Goal: Information Seeking & Learning: Learn about a topic

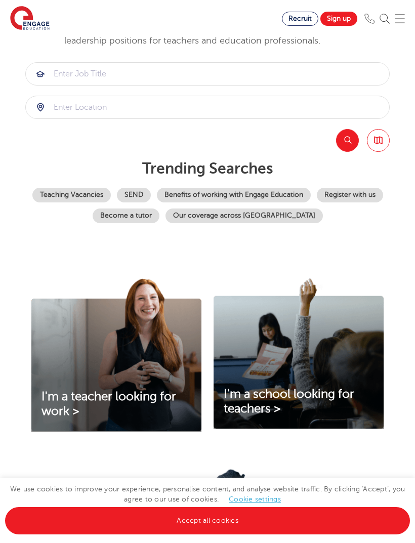
scroll to position [75, 0]
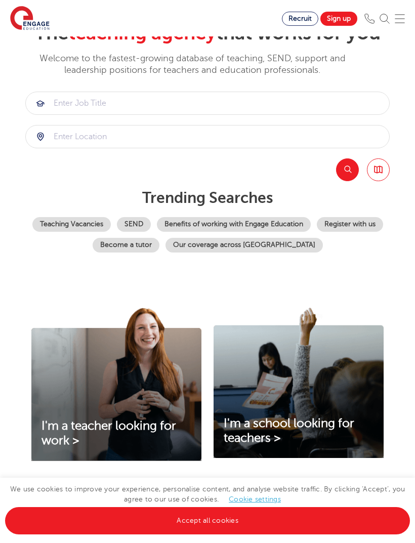
click at [151, 232] on link "SEND" at bounding box center [134, 224] width 34 height 15
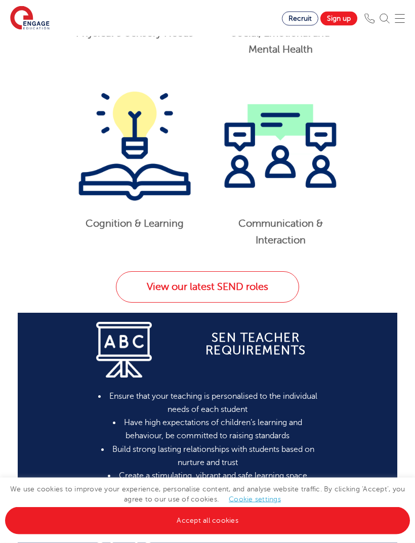
scroll to position [776, 0]
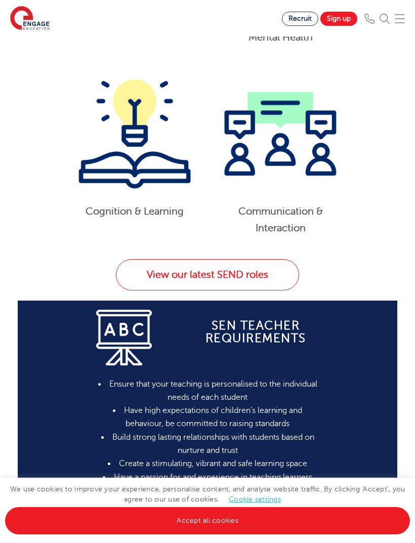
click at [302, 534] on link "Accept all cookies" at bounding box center [207, 520] width 405 height 27
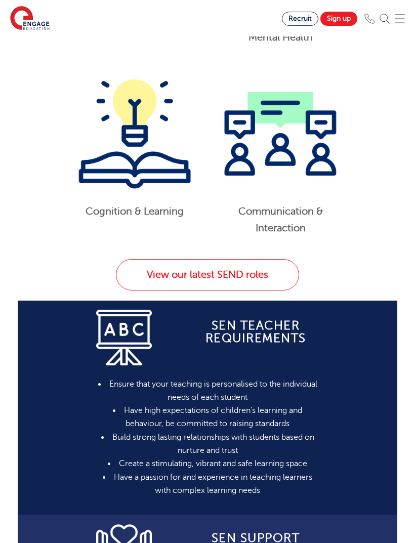
click at [282, 279] on link "View our latest SEND roles" at bounding box center [207, 274] width 183 height 31
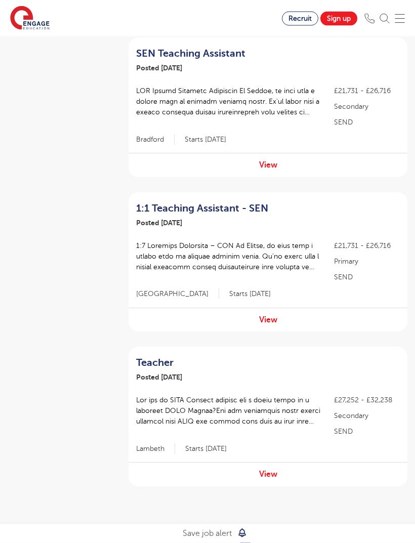
scroll to position [1202, 0]
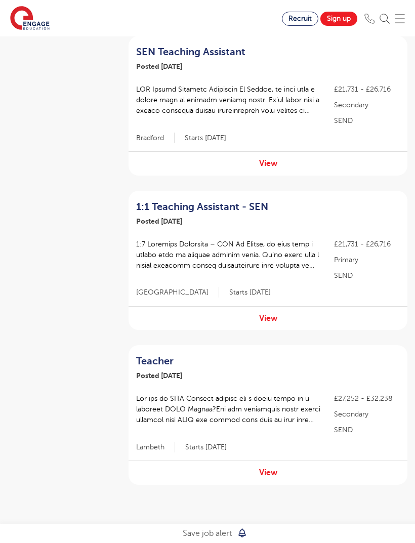
click at [266, 529] on link "2" at bounding box center [268, 533] width 5 height 9
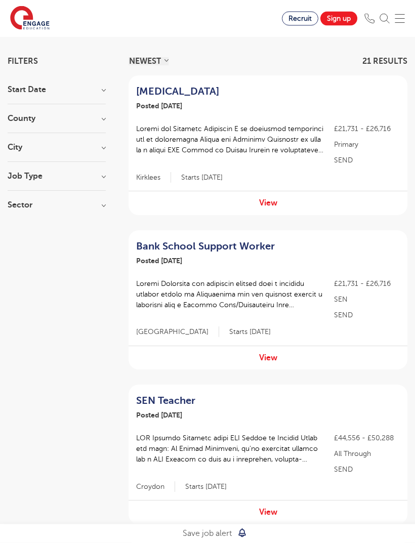
scroll to position [80, 0]
click at [406, 249] on div "Bank School Support Worker Posted 02/10/25 View" at bounding box center [268, 251] width 279 height 43
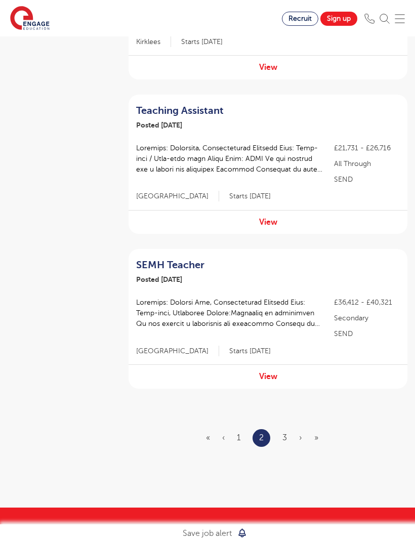
scroll to position [1361, 0]
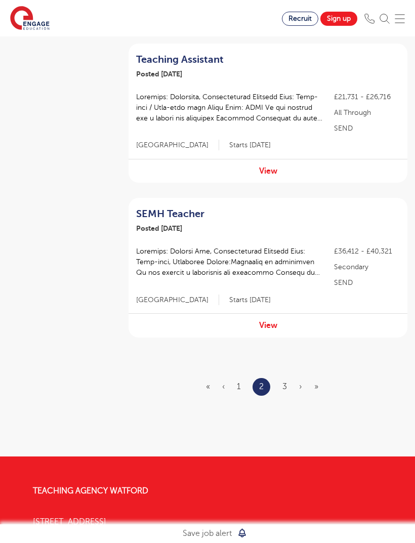
click at [283, 384] on link "3" at bounding box center [284, 386] width 5 height 9
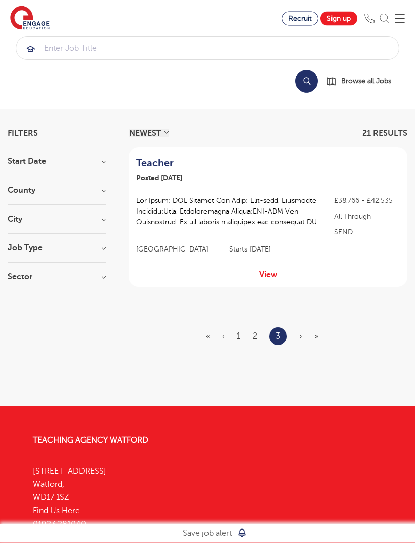
scroll to position [8, 0]
click at [299, 332] on span "›" at bounding box center [300, 335] width 3 height 9
click at [298, 337] on ul "« ‹ 1 2 3 › »" at bounding box center [268, 336] width 124 height 18
click at [293, 340] on ul "« ‹ 1 2 3 › »" at bounding box center [268, 336] width 124 height 18
click at [256, 338] on link "2" at bounding box center [255, 335] width 5 height 9
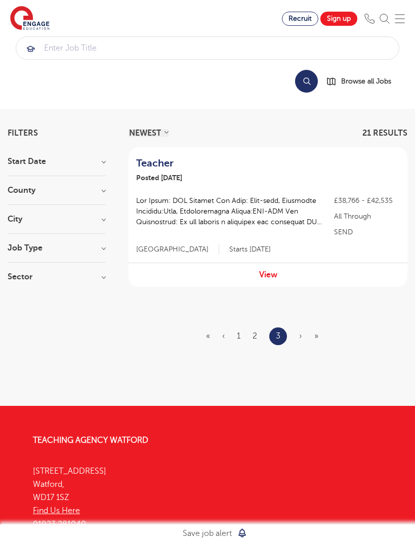
scroll to position [0, 0]
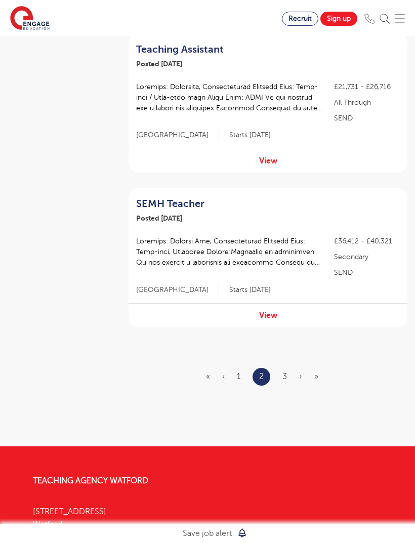
scroll to position [1371, 0]
click at [284, 382] on ul "« ‹ 1 2 3 › »" at bounding box center [268, 377] width 124 height 18
click at [286, 372] on link "3" at bounding box center [284, 376] width 5 height 9
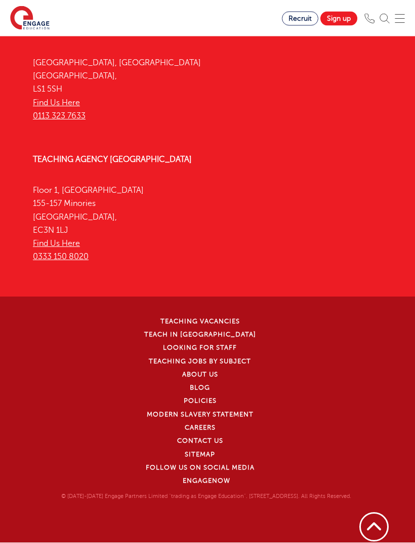
scroll to position [0, 0]
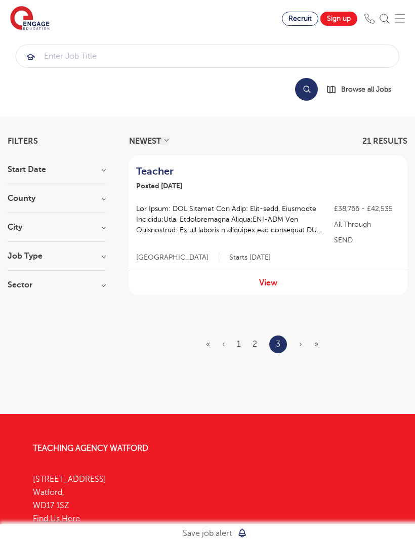
click at [301, 346] on span "›" at bounding box center [300, 344] width 3 height 9
click at [253, 346] on link "2" at bounding box center [255, 344] width 5 height 9
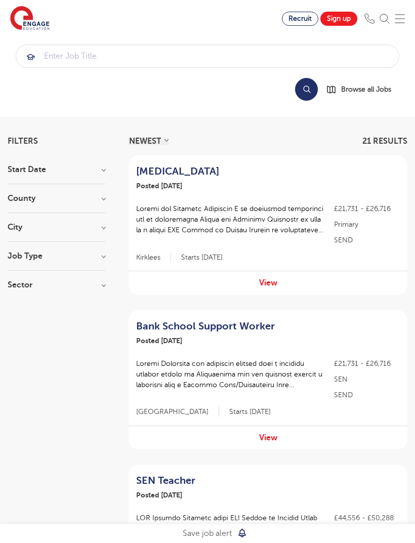
click at [93, 167] on h3 "Start Date" at bounding box center [57, 169] width 98 height 8
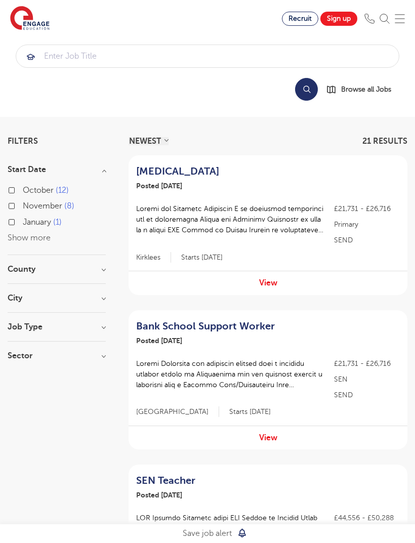
click at [72, 212] on label "November 8" at bounding box center [49, 205] width 52 height 13
click at [29, 208] on input "November 8" at bounding box center [26, 204] width 7 height 7
checkbox input "true"
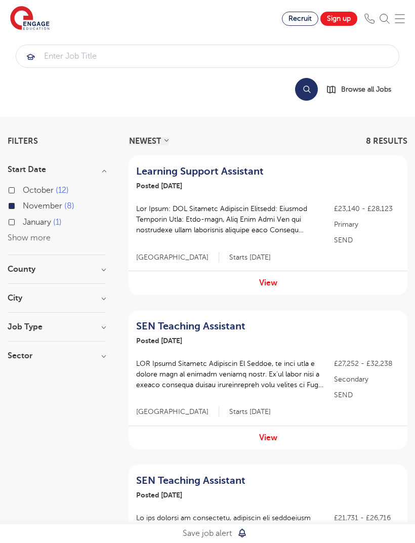
click at [45, 193] on span "October" at bounding box center [38, 190] width 31 height 9
click at [29, 192] on input "October 12" at bounding box center [26, 189] width 7 height 7
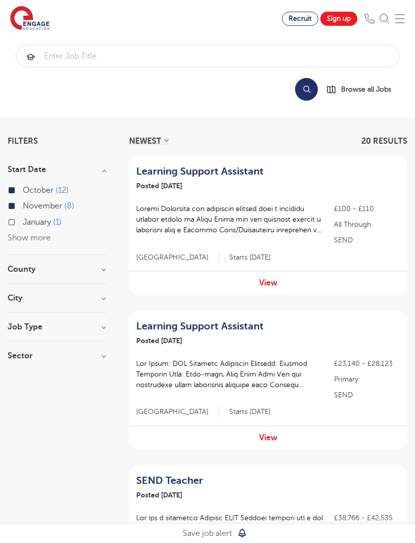
click at [23, 207] on label "November 8" at bounding box center [49, 205] width 52 height 13
click at [23, 207] on input "November 8" at bounding box center [26, 204] width 7 height 7
checkbox input "false"
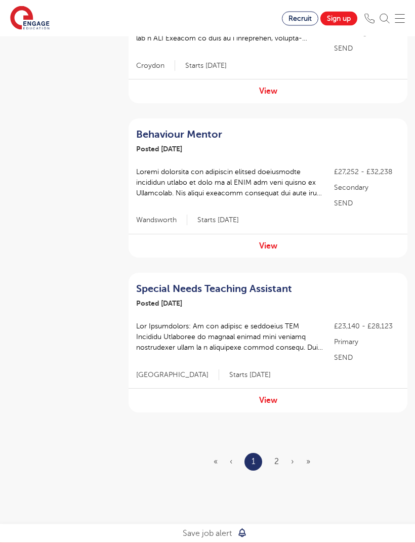
scroll to position [1274, 0]
click at [275, 461] on link "2" at bounding box center [276, 461] width 5 height 9
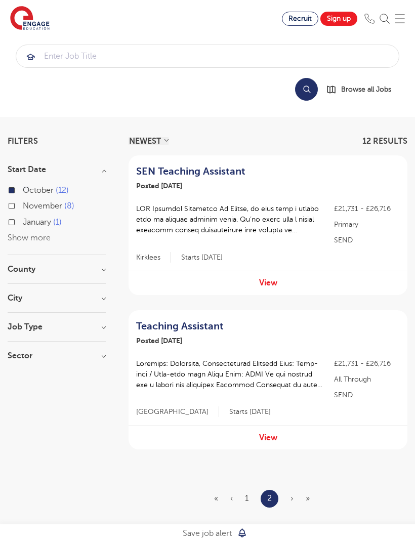
click at [242, 500] on ul "« ‹ 1 2 › »" at bounding box center [268, 499] width 108 height 18
click at [246, 496] on link "1" at bounding box center [247, 498] width 4 height 9
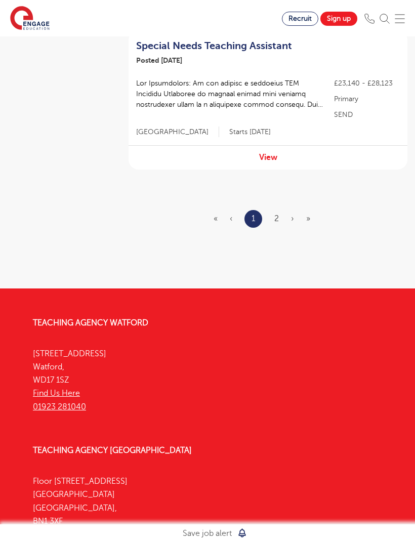
scroll to position [1531, 0]
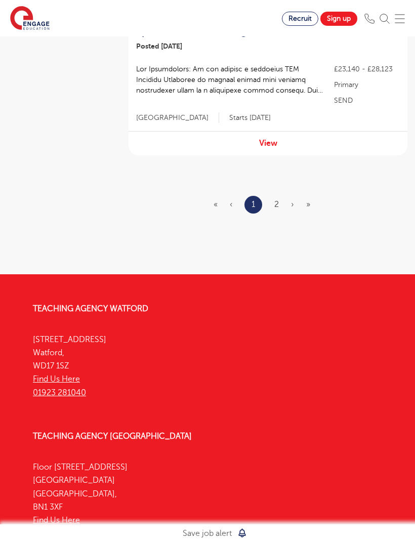
click at [277, 203] on link "2" at bounding box center [276, 204] width 5 height 9
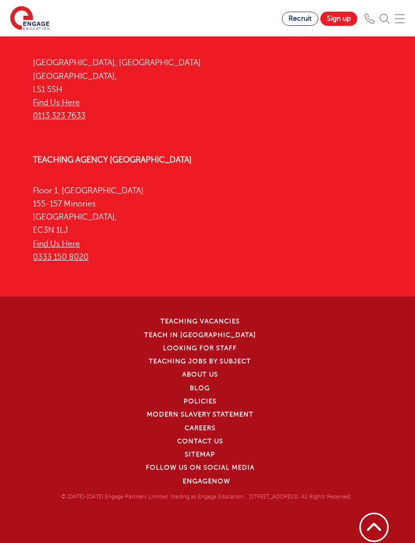
scroll to position [0, 0]
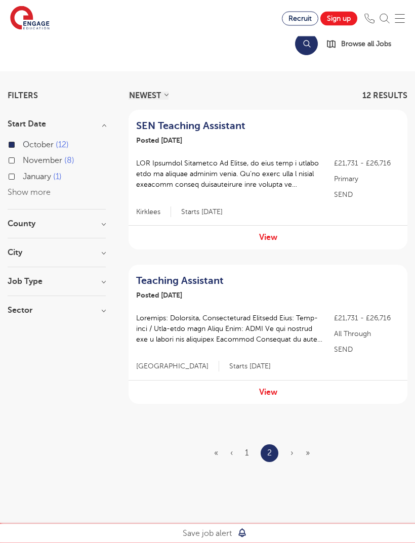
scroll to position [46, 0]
click at [248, 452] on link "1" at bounding box center [247, 452] width 4 height 9
